Goal: Task Accomplishment & Management: Use online tool/utility

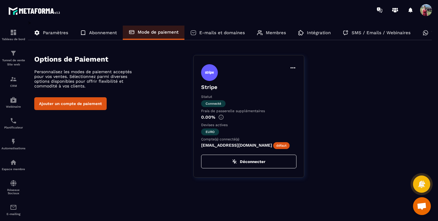
scroll to position [508, 0]
click at [13, 55] on img at bounding box center [13, 53] width 7 height 7
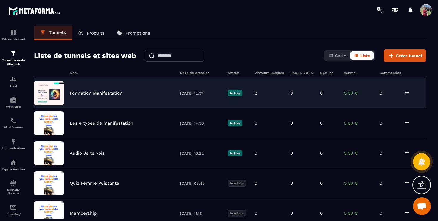
click at [126, 92] on div "Formation Manifestation" at bounding box center [122, 92] width 104 height 5
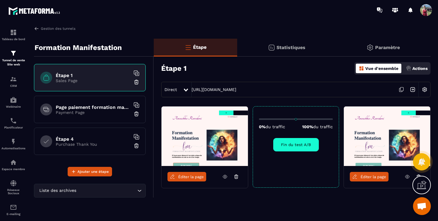
click at [192, 177] on span "Éditer la page" at bounding box center [191, 177] width 26 height 4
